Goal: Task Accomplishment & Management: Manage account settings

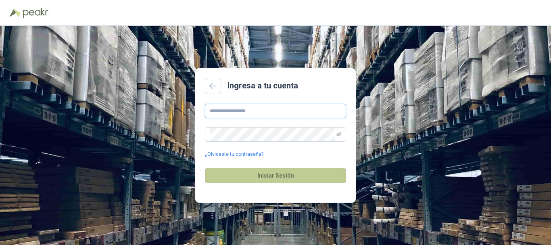
type input "**********"
click at [253, 176] on button "Iniciar Sesión" at bounding box center [275, 175] width 141 height 15
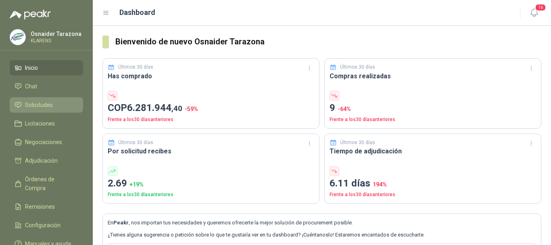
click at [50, 104] on span "Solicitudes" at bounding box center [39, 104] width 28 height 9
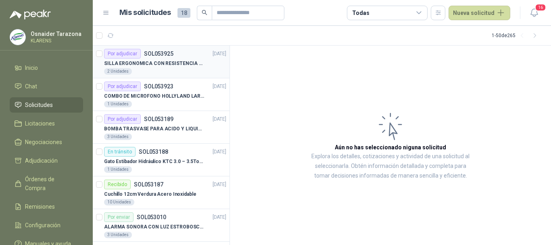
click at [180, 66] on p "SILLA ERGONOMICA CON RESISTENCIA A 150KG" at bounding box center [154, 64] width 100 height 8
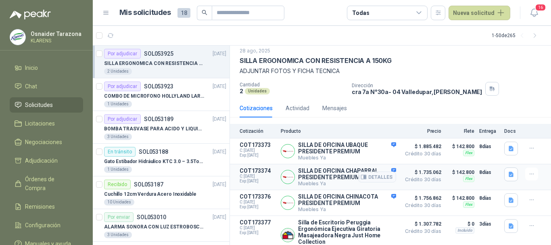
scroll to position [38, 0]
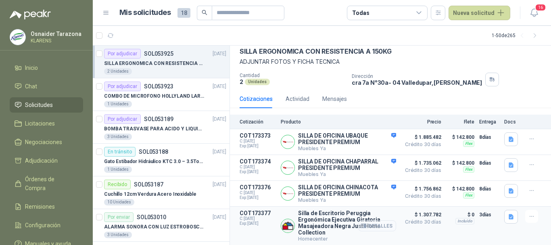
click at [379, 223] on button "Detalles" at bounding box center [377, 225] width 38 height 11
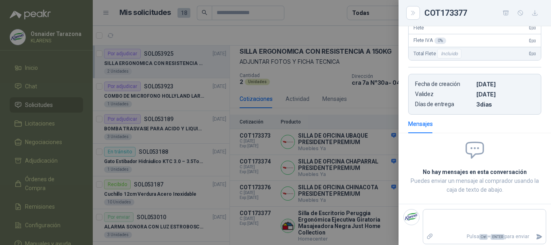
scroll to position [75, 0]
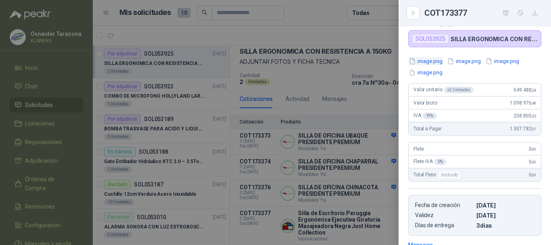
click at [435, 61] on button "image.png" at bounding box center [425, 61] width 35 height 8
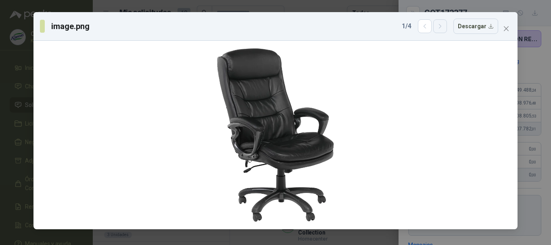
click at [440, 29] on icon "button" at bounding box center [440, 26] width 7 height 7
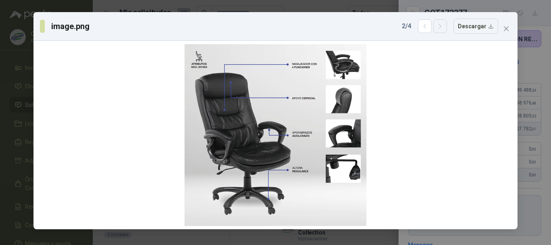
click at [440, 29] on icon "button" at bounding box center [440, 26] width 7 height 7
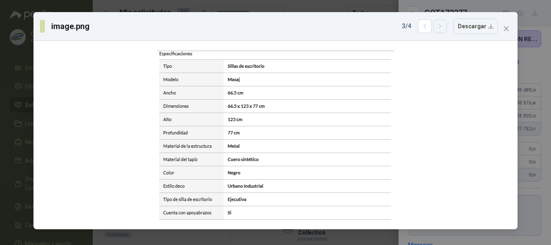
click at [440, 29] on icon "button" at bounding box center [440, 26] width 7 height 7
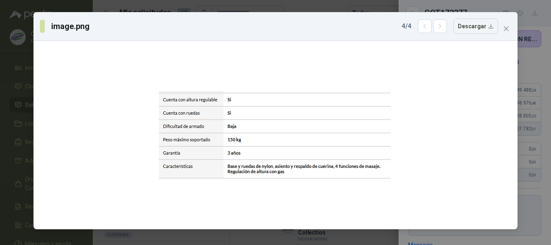
click at [0, 73] on div "image.png 4 / 4 Descargar" at bounding box center [275, 122] width 551 height 245
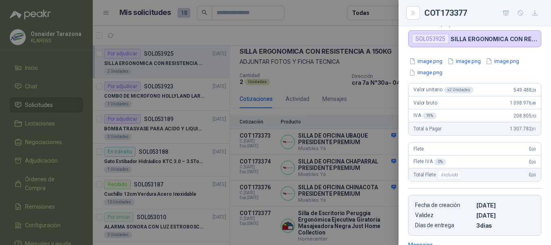
click at [265, 112] on div at bounding box center [275, 122] width 551 height 245
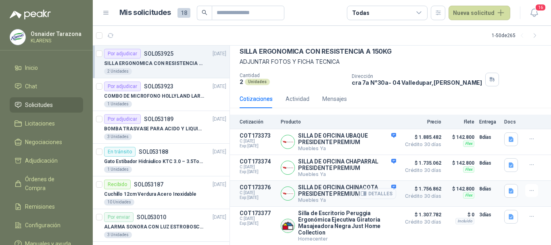
click at [371, 189] on button "Detalles" at bounding box center [377, 193] width 38 height 11
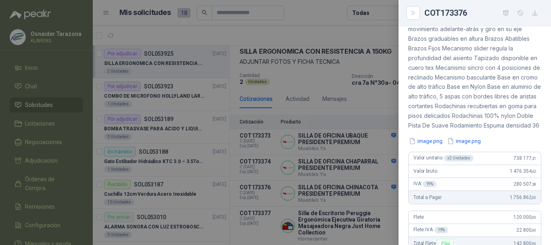
scroll to position [88, 0]
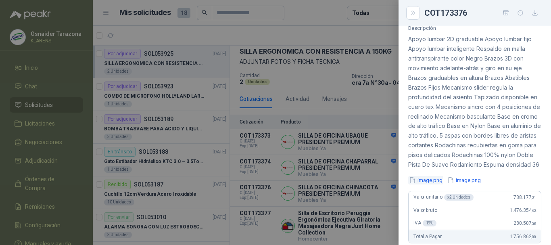
click at [428, 184] on button "image.png" at bounding box center [425, 180] width 35 height 8
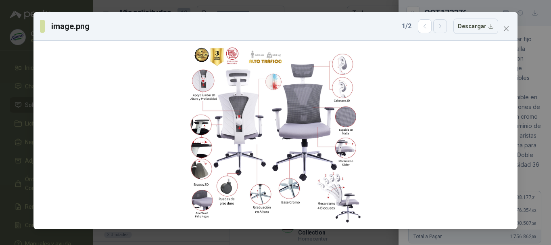
click at [443, 27] on icon "button" at bounding box center [440, 26] width 7 height 7
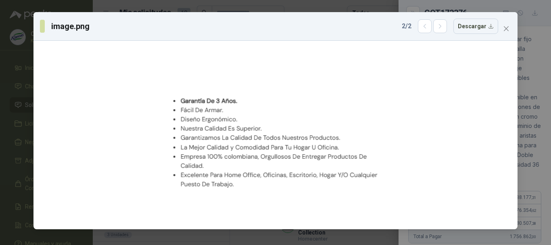
click at [0, 127] on div "image.png 2 / 2 Descargar" at bounding box center [275, 122] width 551 height 245
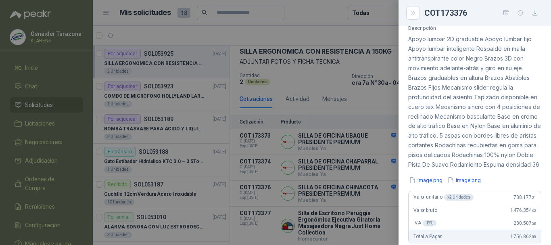
click at [343, 138] on div at bounding box center [275, 122] width 551 height 245
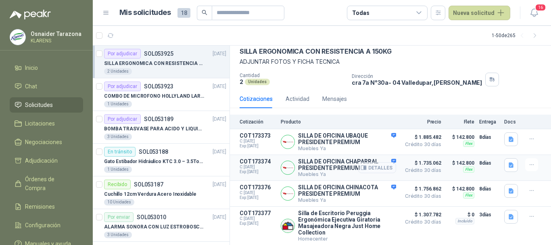
click at [375, 162] on button "Detalles" at bounding box center [377, 167] width 38 height 11
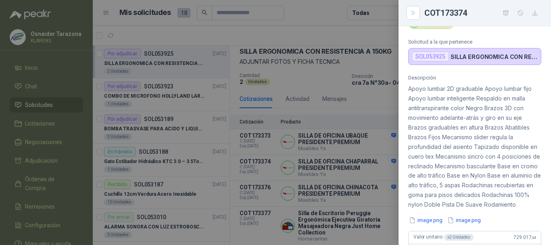
scroll to position [38, 0]
click at [421, 225] on button "image.png" at bounding box center [425, 220] width 35 height 8
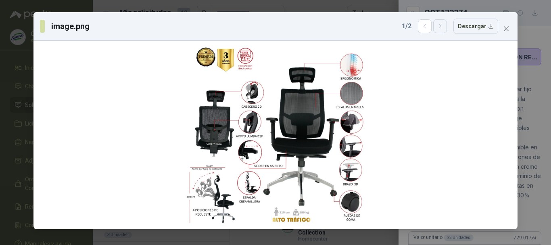
click at [440, 26] on icon "button" at bounding box center [440, 26] width 7 height 7
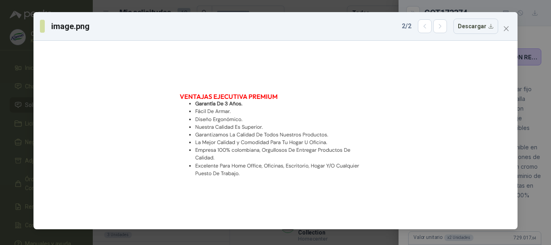
click at [0, 65] on div "image.png 2 / 2 Descargar" at bounding box center [275, 122] width 551 height 245
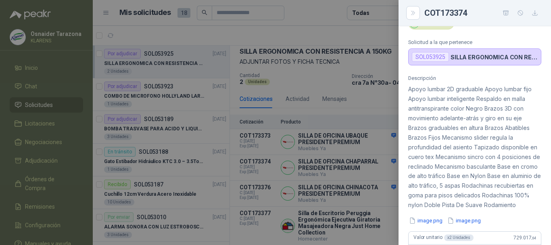
click at [312, 100] on div at bounding box center [275, 122] width 551 height 245
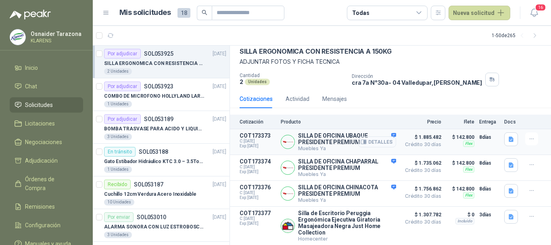
click at [368, 136] on button "Detalles" at bounding box center [377, 141] width 38 height 11
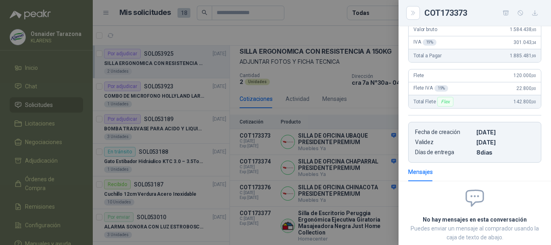
scroll to position [168, 0]
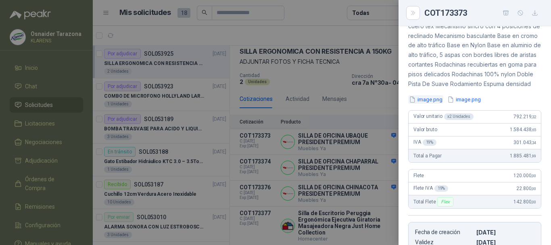
click at [431, 104] on button "image.png" at bounding box center [425, 99] width 35 height 8
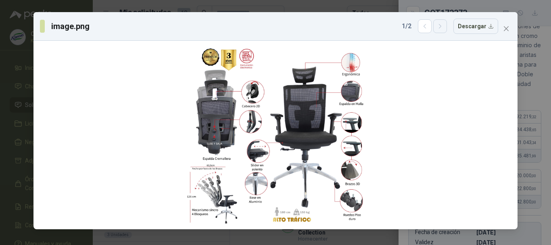
click at [443, 29] on icon "button" at bounding box center [440, 26] width 7 height 7
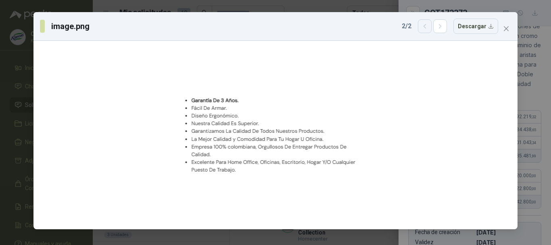
click at [420, 28] on button "button" at bounding box center [425, 26] width 14 height 14
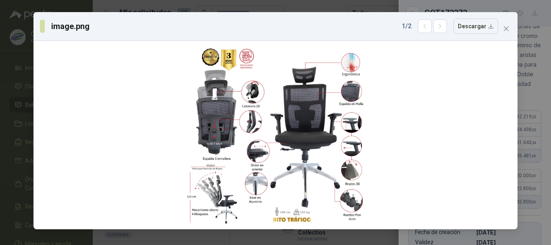
click at [0, 72] on div "image.png 1 / 2 Descargar" at bounding box center [275, 122] width 551 height 245
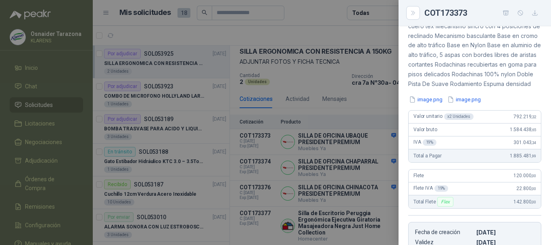
click at [222, 105] on div at bounding box center [275, 122] width 551 height 245
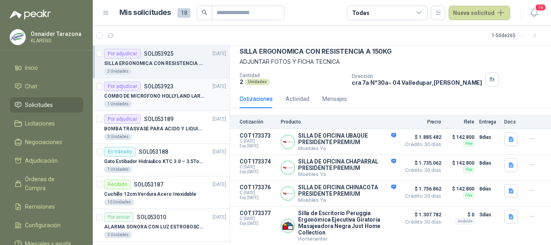
click at [164, 97] on p "COMBO DE MICROFONO HOLLYLAND LARK M2" at bounding box center [154, 96] width 100 height 8
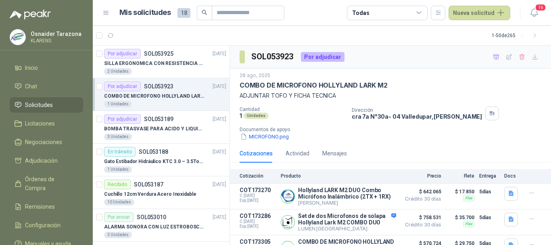
scroll to position [45, 0]
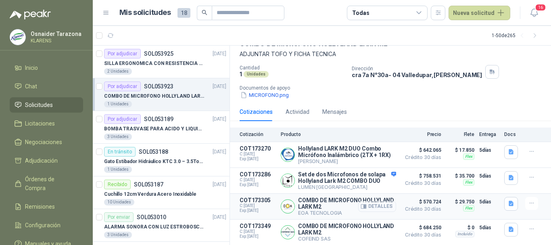
click at [373, 205] on button "Detalles" at bounding box center [377, 206] width 38 height 11
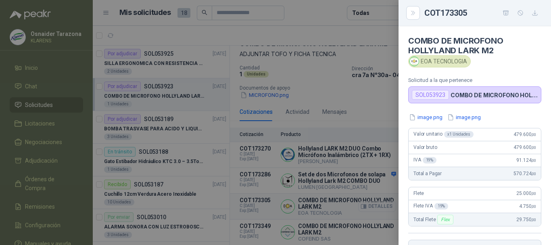
scroll to position [165, 0]
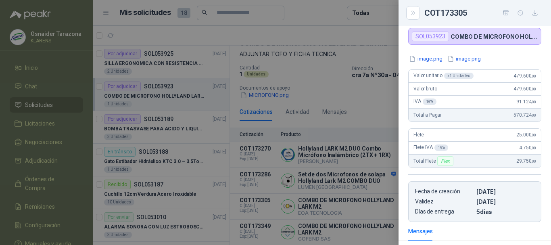
scroll to position [44, 0]
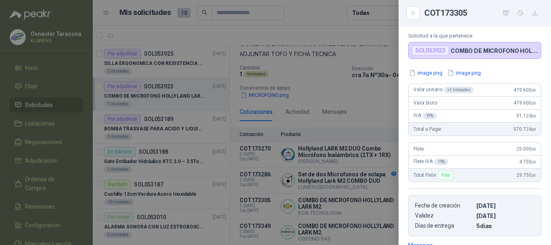
click at [365, 127] on div at bounding box center [275, 122] width 551 height 245
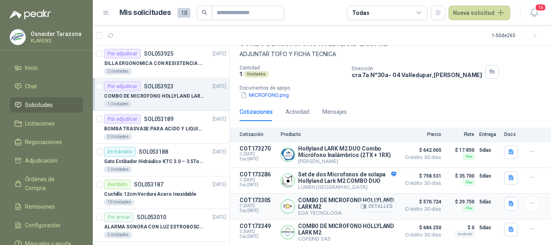
click at [371, 203] on button "Detalles" at bounding box center [377, 206] width 38 height 11
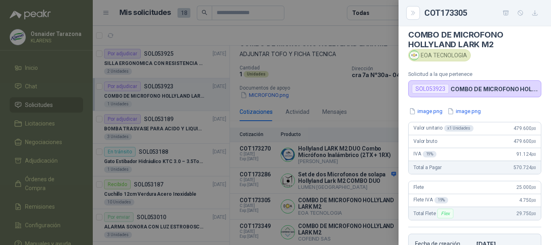
scroll to position [0, 0]
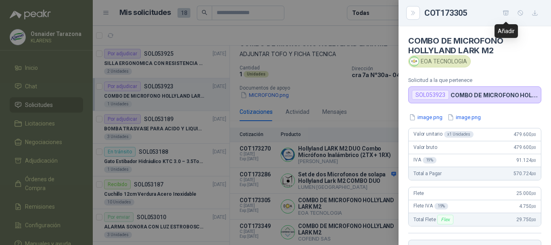
click at [505, 10] on icon "button" at bounding box center [506, 12] width 6 height 4
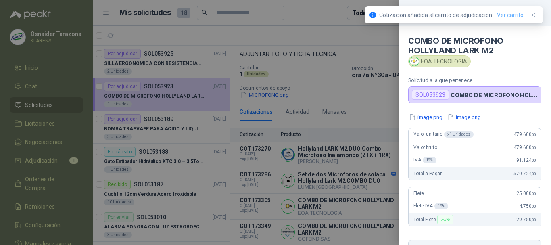
click at [507, 17] on link "Ver carrito" at bounding box center [510, 14] width 27 height 9
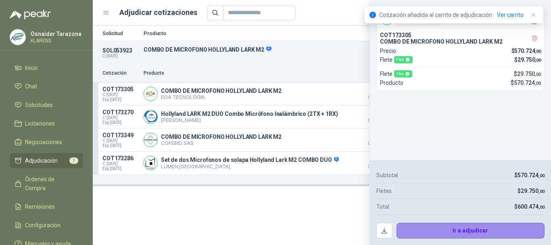
click at [482, 229] on button "Ir a adjudicar" at bounding box center [470, 230] width 148 height 16
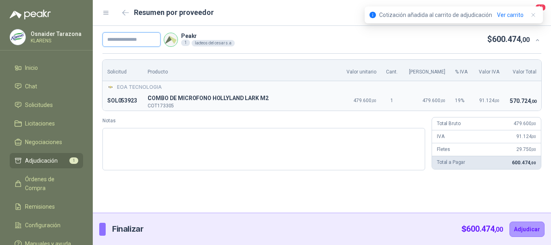
click at [146, 36] on input "text" at bounding box center [131, 39] width 58 height 15
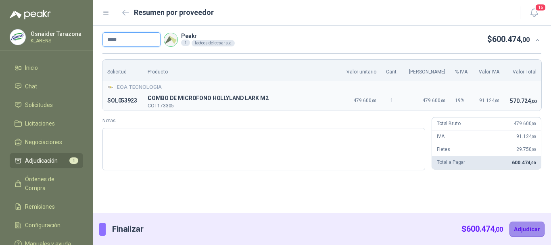
type input "*****"
click at [516, 227] on button "Adjudicar" at bounding box center [526, 228] width 35 height 15
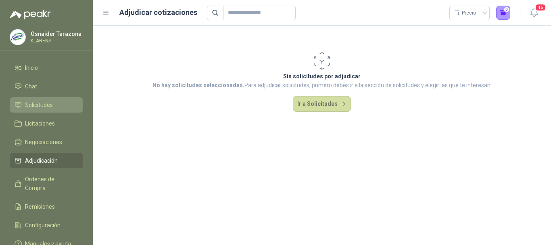
click at [61, 108] on li "Solicitudes" at bounding box center [47, 104] width 64 height 9
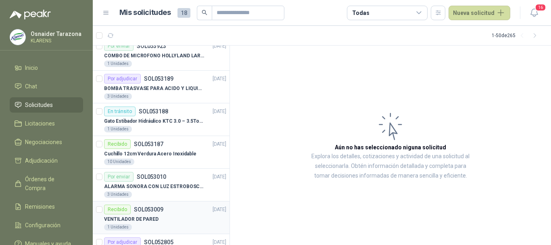
scroll to position [121, 0]
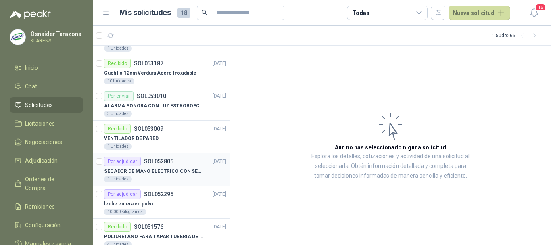
click at [171, 171] on p "SECADOR DE MANO ELECTRICO CON SENSOR" at bounding box center [154, 171] width 100 height 8
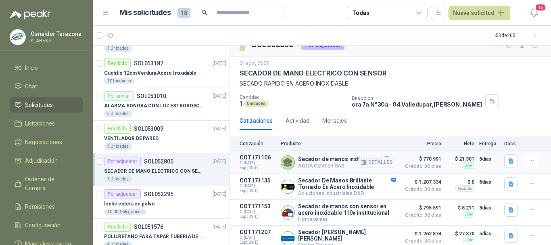
scroll to position [18, 0]
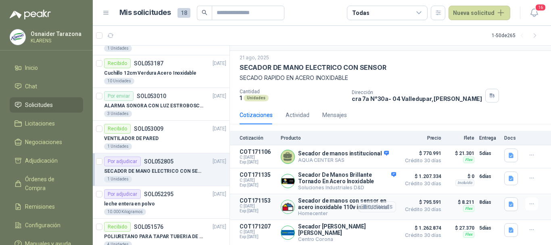
click at [378, 208] on button "Detalles" at bounding box center [377, 206] width 38 height 11
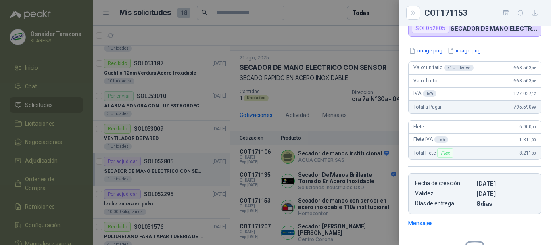
scroll to position [54, 0]
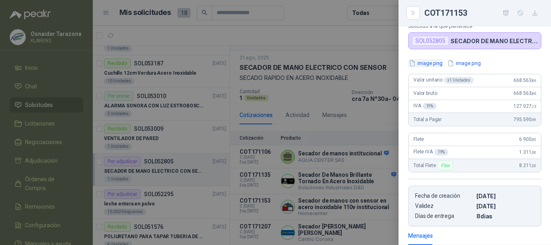
click at [431, 67] on button "image.png" at bounding box center [425, 63] width 35 height 8
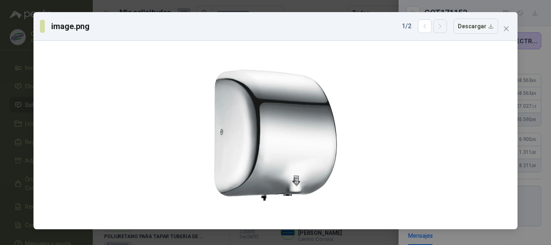
click at [447, 31] on button "button" at bounding box center [440, 26] width 14 height 14
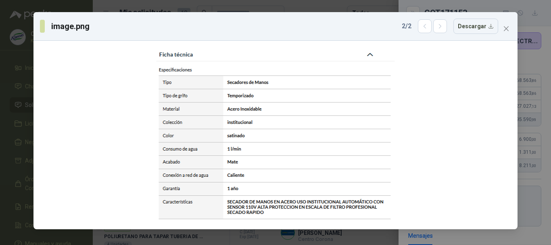
click at [545, 81] on div "image.png 2 / 2 Descargar" at bounding box center [275, 122] width 551 height 245
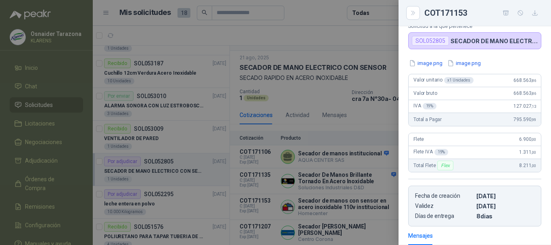
click at [507, 12] on icon "button" at bounding box center [505, 13] width 7 height 7
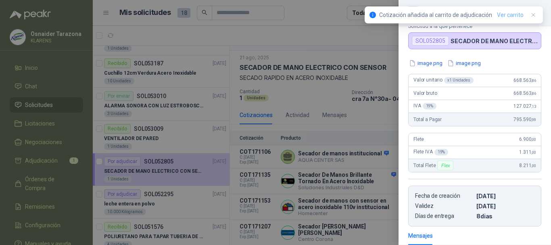
click at [507, 11] on link "Ver carrito" at bounding box center [510, 14] width 27 height 9
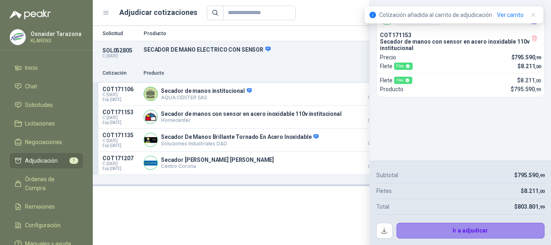
click at [462, 229] on button "Ir a adjudicar" at bounding box center [470, 230] width 148 height 16
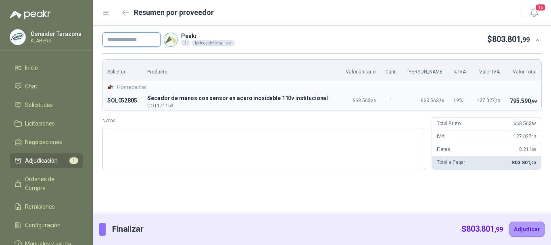
click at [141, 38] on input "text" at bounding box center [131, 39] width 58 height 15
type input "*****"
click at [524, 225] on button "Adjudicar" at bounding box center [526, 228] width 35 height 15
